Goal: Transaction & Acquisition: Purchase product/service

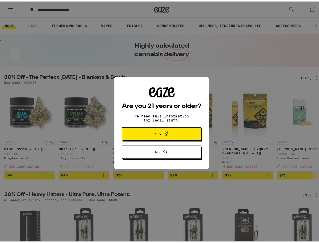
click at [160, 121] on div "Are you 21 years or older? We need this information for legal stuff. Yes No" at bounding box center [161, 122] width 79 height 72
click at [161, 133] on span at bounding box center [165, 132] width 9 height 7
